Goal: Information Seeking & Learning: Learn about a topic

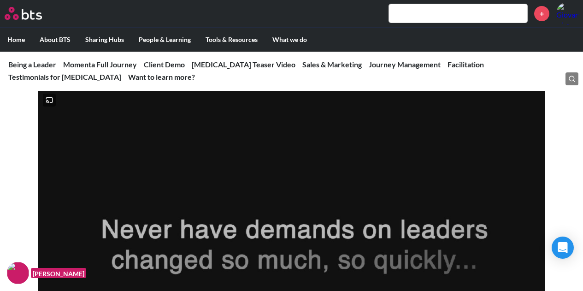
scroll to position [510, 0]
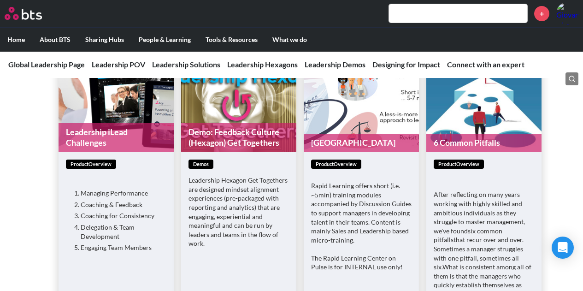
scroll to position [2584, 0]
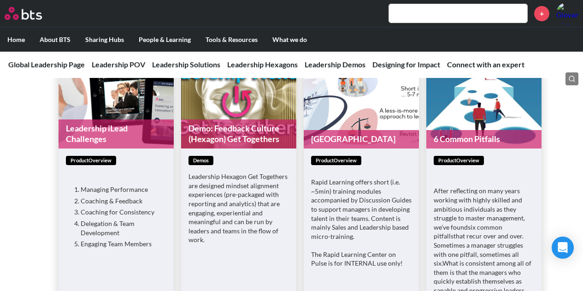
click at [228, 126] on link "Demo: Feedback Culture (Hexagon) Get Togethers" at bounding box center [238, 133] width 115 height 29
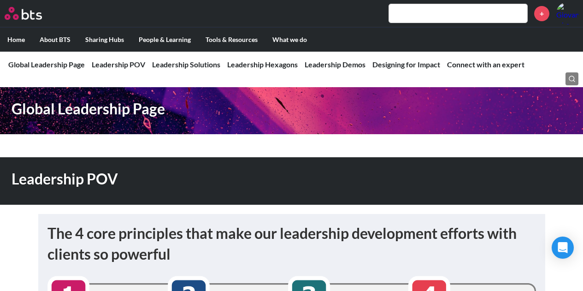
scroll to position [0, 0]
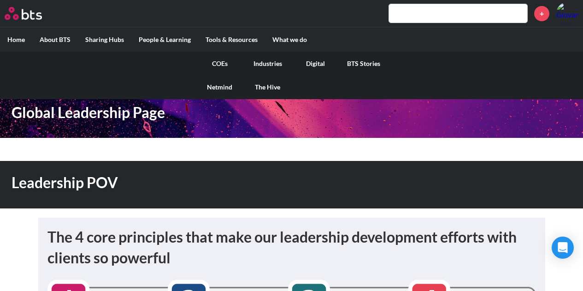
click at [218, 60] on link "COEs" at bounding box center [220, 64] width 48 height 24
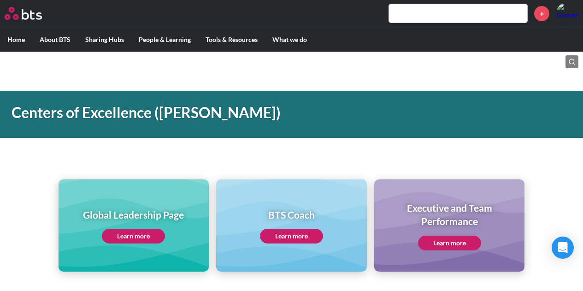
click at [140, 234] on link "Learn more" at bounding box center [133, 236] width 63 height 15
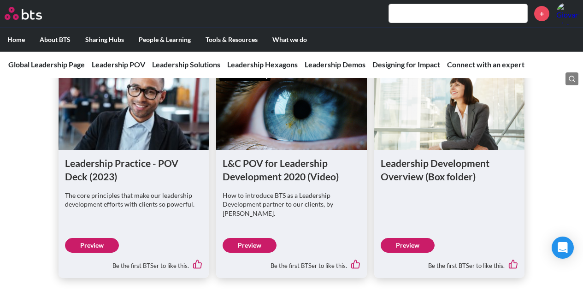
scroll to position [619, 0]
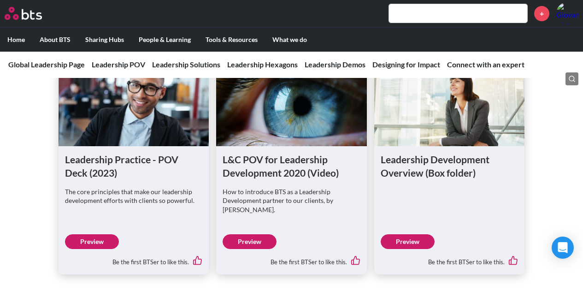
click at [407, 241] on link "Preview" at bounding box center [408, 241] width 54 height 15
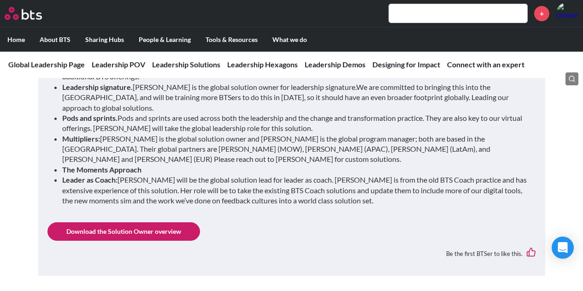
scroll to position [1054, 0]
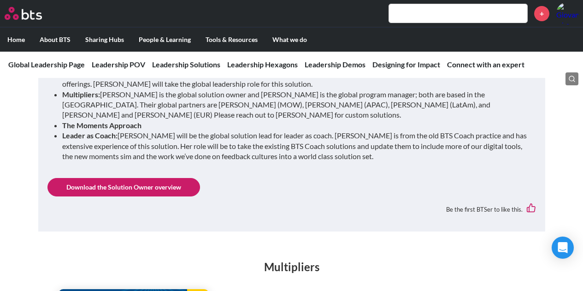
click at [146, 178] on link "Download the Solution Owner overview" at bounding box center [123, 187] width 153 height 18
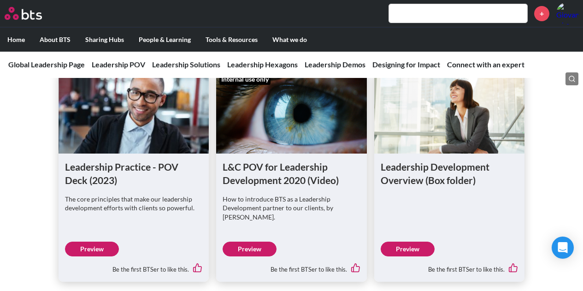
scroll to position [630, 0]
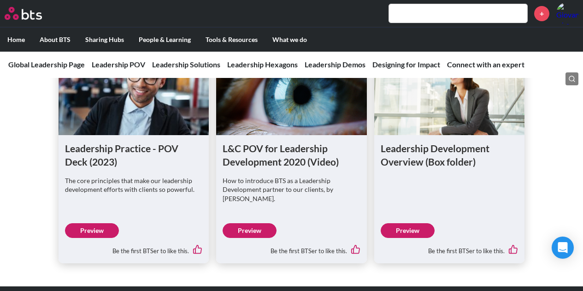
click at [451, 14] on input "text" at bounding box center [458, 13] width 138 height 18
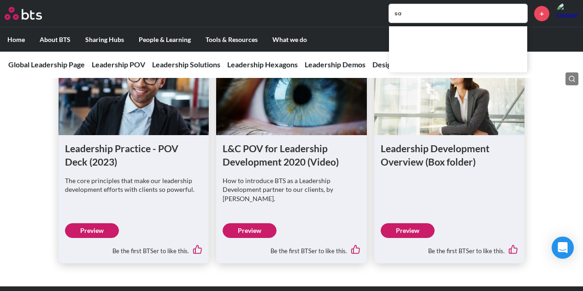
type input "s"
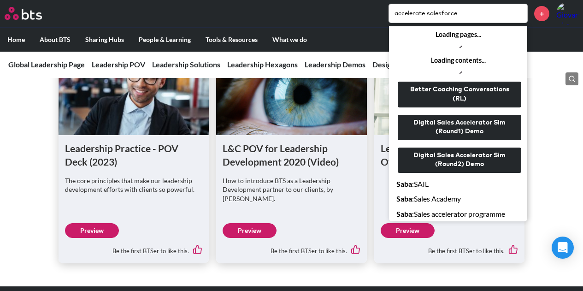
type input "accelerate salesforce"
click at [484, 15] on input "accelerate salesforce" at bounding box center [458, 13] width 138 height 18
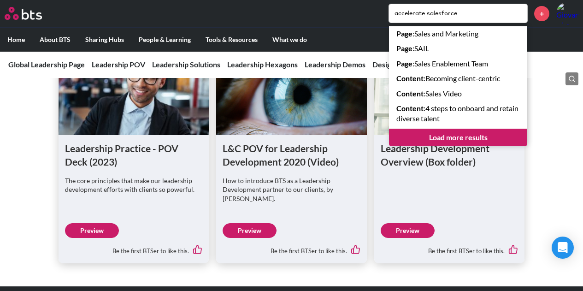
click at [466, 138] on link "Load more results" at bounding box center [458, 138] width 138 height 18
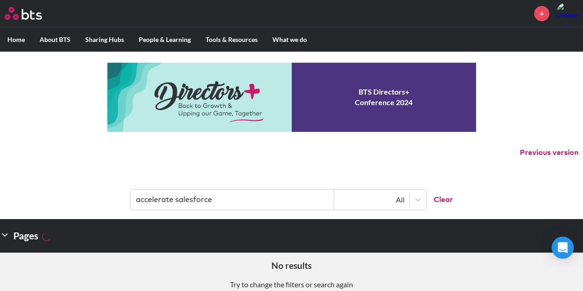
click at [248, 204] on input "accelerate salesforce" at bounding box center [232, 199] width 204 height 20
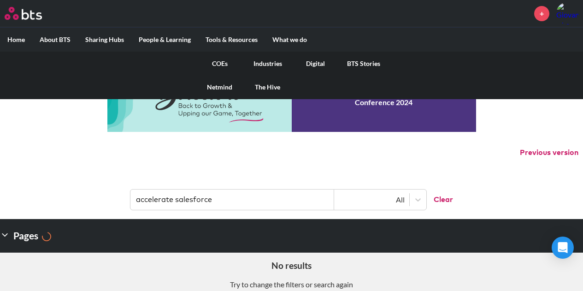
click at [218, 63] on link "COEs" at bounding box center [220, 64] width 48 height 24
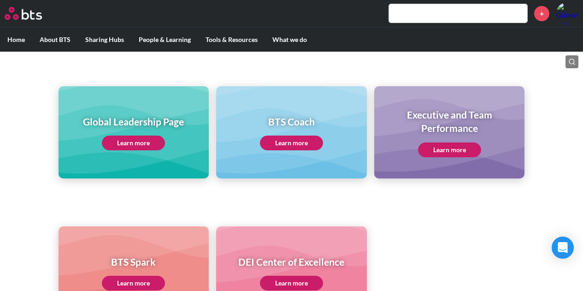
scroll to position [88, 0]
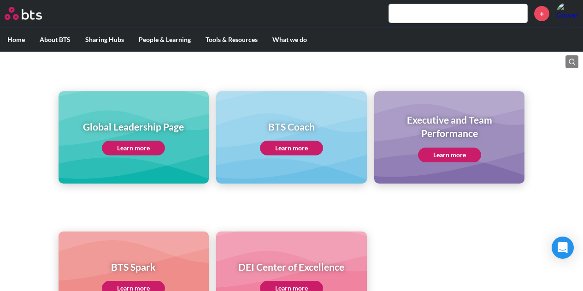
click at [129, 151] on link "Learn more" at bounding box center [133, 148] width 63 height 15
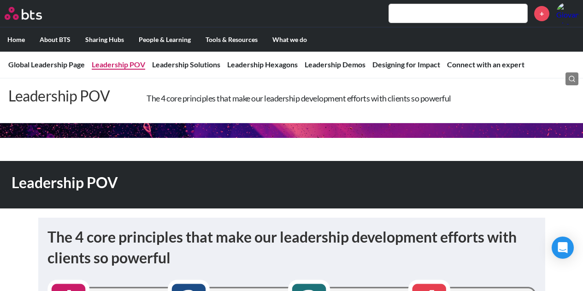
click at [108, 62] on link "Leadership POV" at bounding box center [118, 64] width 53 height 9
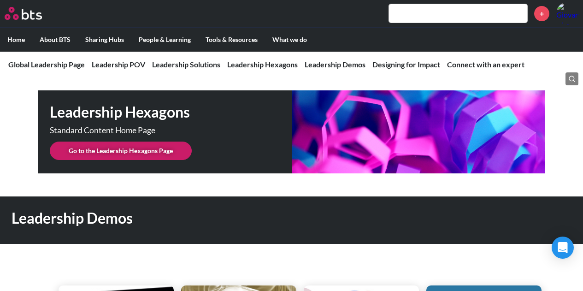
scroll to position [2357, 0]
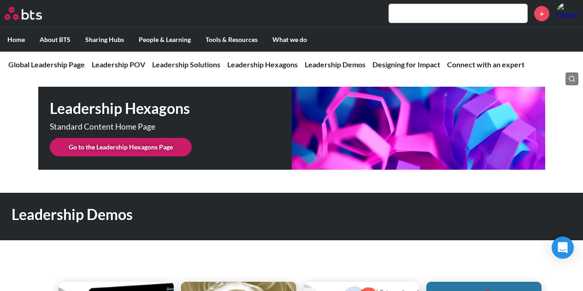
click at [141, 138] on link "Go to the Leadership Hexagons Page" at bounding box center [121, 147] width 142 height 18
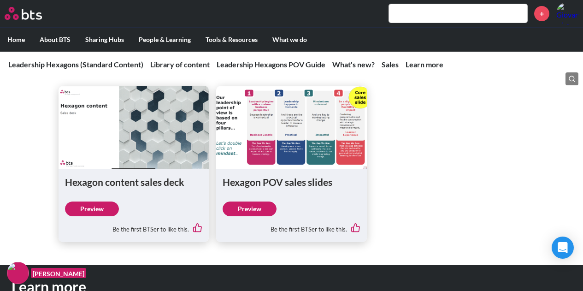
scroll to position [1053, 0]
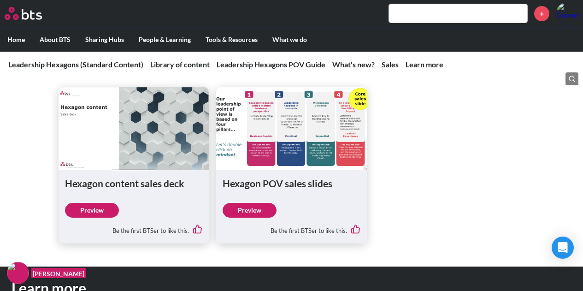
click at [95, 212] on link "Preview" at bounding box center [92, 210] width 54 height 15
